Goal: Information Seeking & Learning: Find specific fact

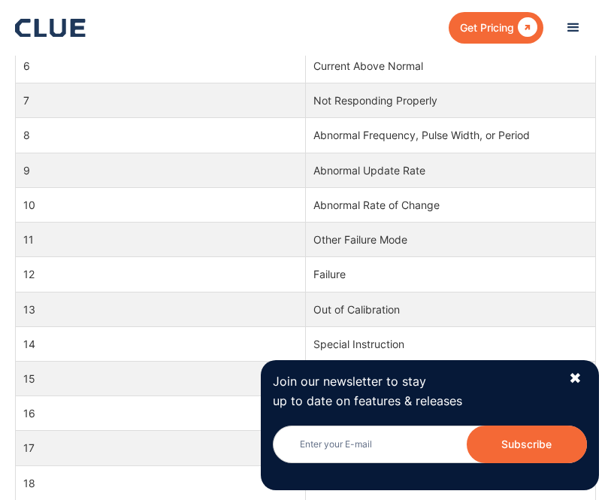
scroll to position [1002, 0]
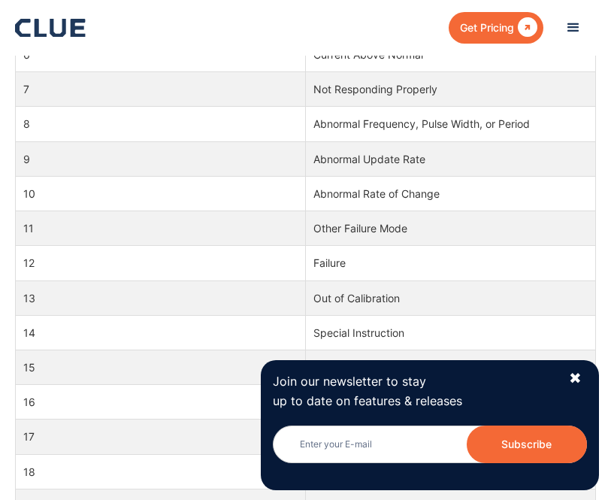
click at [492, 338] on td "Special Instruction" at bounding box center [451, 332] width 290 height 35
click at [472, 330] on td "Special Instruction" at bounding box center [451, 332] width 290 height 35
click at [578, 388] on div "✖" at bounding box center [575, 378] width 13 height 19
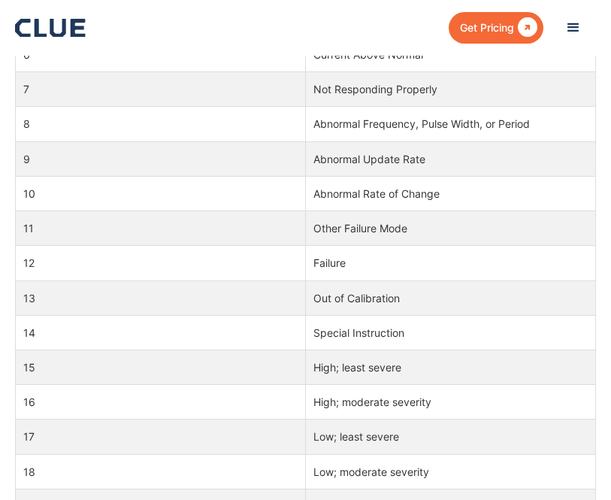
click at [510, 335] on td "Special Instruction" at bounding box center [451, 332] width 290 height 35
click at [29, 329] on td "14" at bounding box center [161, 332] width 290 height 35
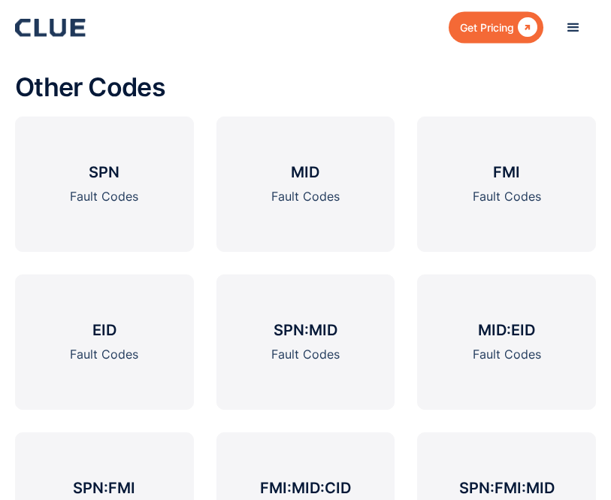
scroll to position [1738, 0]
click at [539, 206] on div "Fault Codes" at bounding box center [507, 196] width 68 height 19
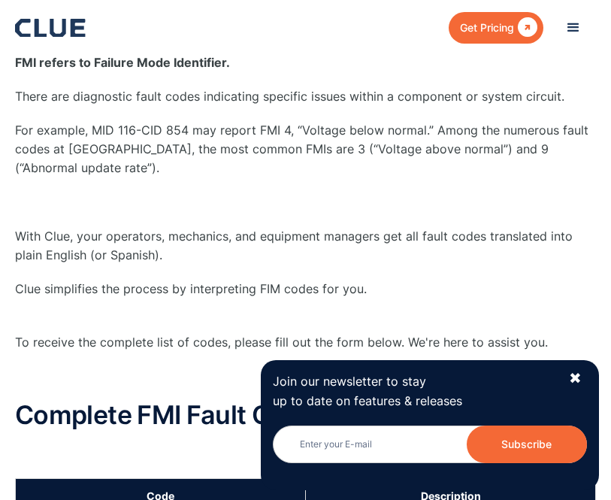
scroll to position [459, 0]
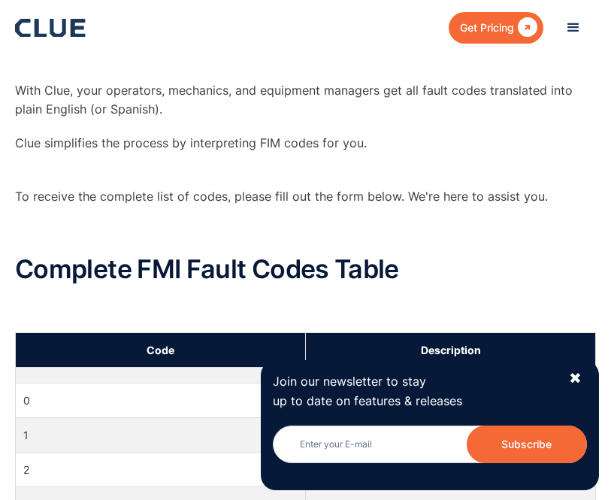
click at [577, 423] on div "Join our newsletter to stay up to date on features & releases Newsletter Subscr…" at bounding box center [430, 424] width 338 height 129
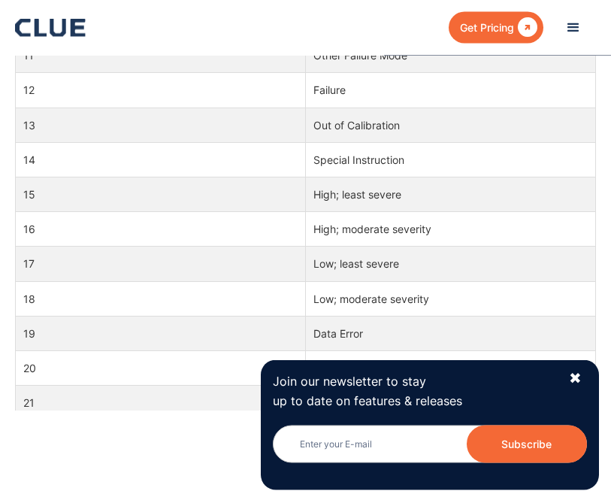
scroll to position [1175, 0]
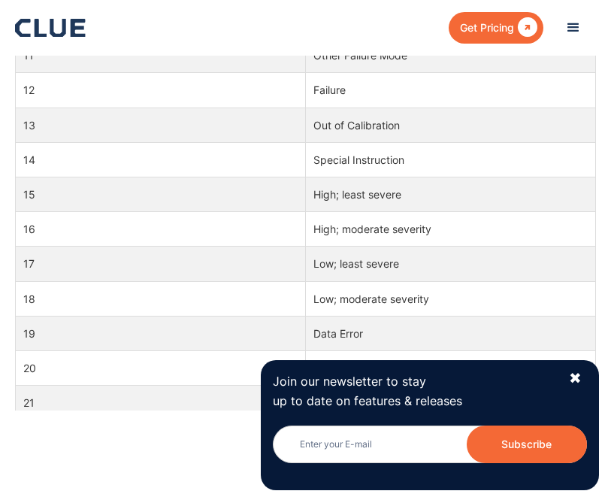
click at [572, 388] on div "✖" at bounding box center [575, 378] width 13 height 19
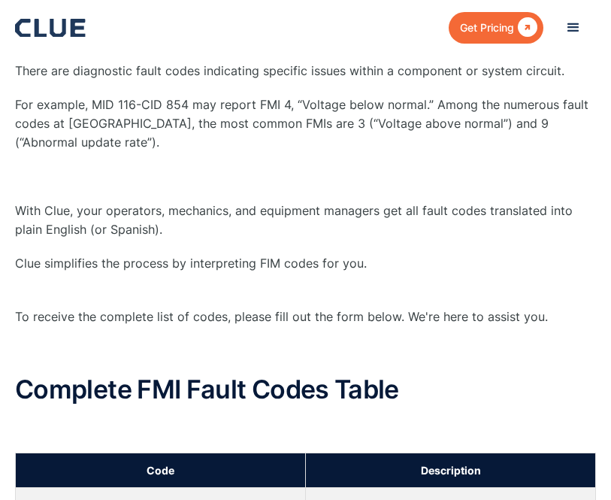
scroll to position [360, 0]
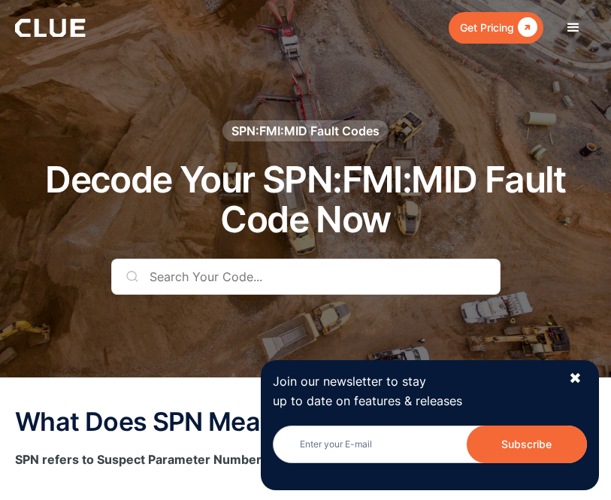
click at [436, 284] on input "text" at bounding box center [305, 277] width 389 height 36
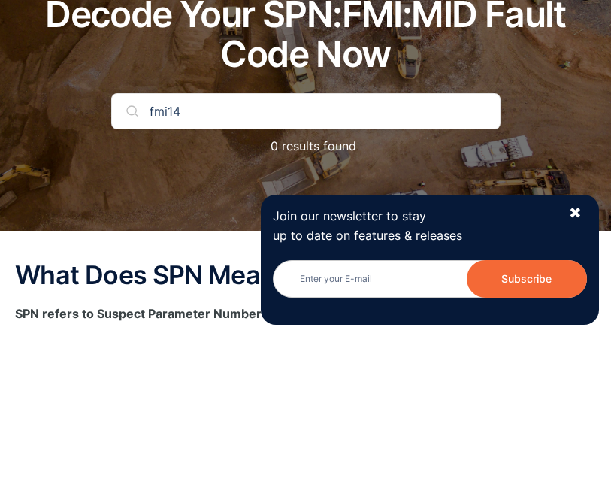
scroll to position [165, 0]
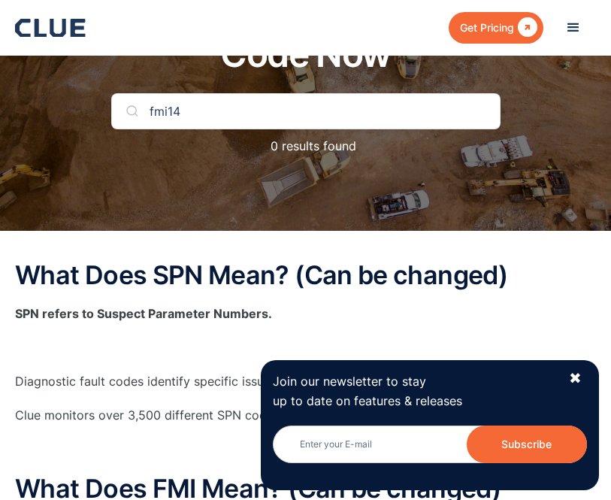
click at [385, 115] on input "fmi14" at bounding box center [305, 111] width 389 height 36
type input "f"
type input "FMI14"
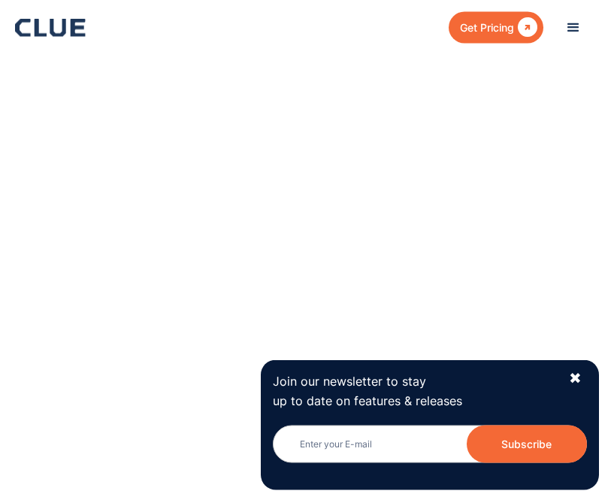
scroll to position [1464, 0]
click at [579, 388] on div "✖" at bounding box center [575, 378] width 13 height 19
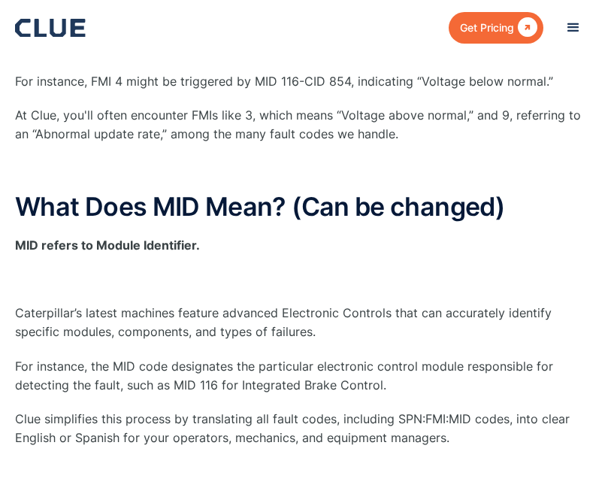
scroll to position [656, 0]
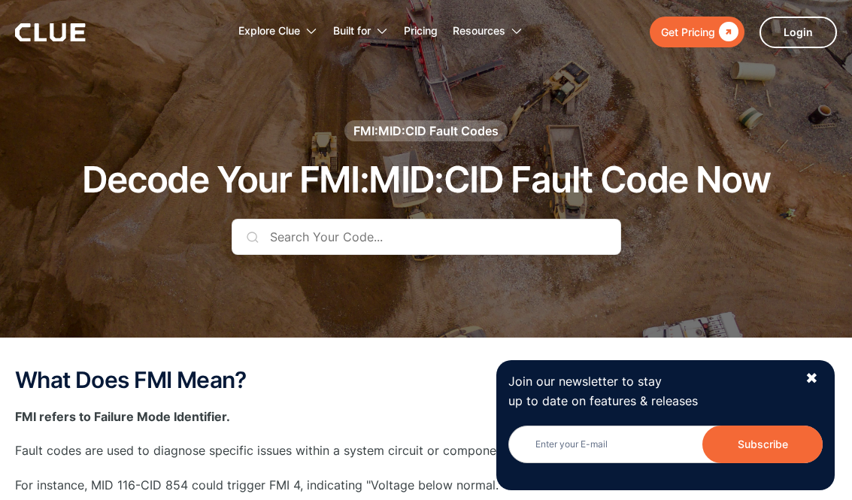
click at [238, 231] on input "text" at bounding box center [426, 237] width 389 height 36
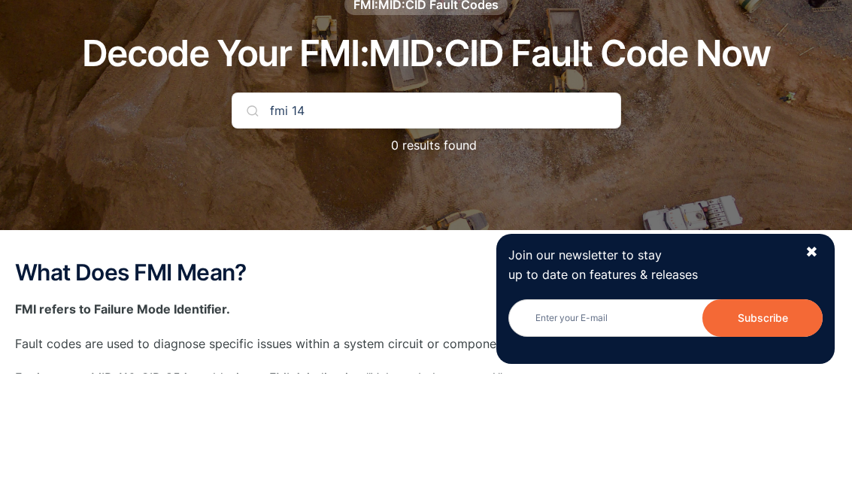
type input "fmi 14"
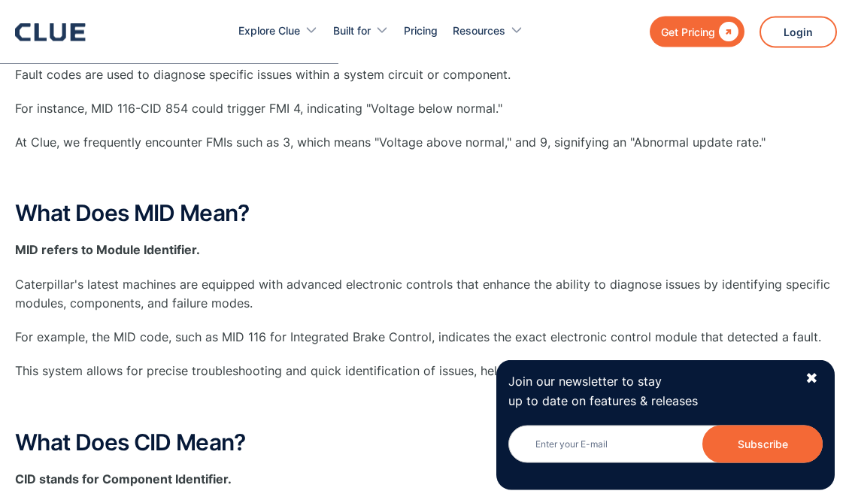
scroll to position [365, 0]
